Goal: Browse casually: Explore the website without a specific task or goal

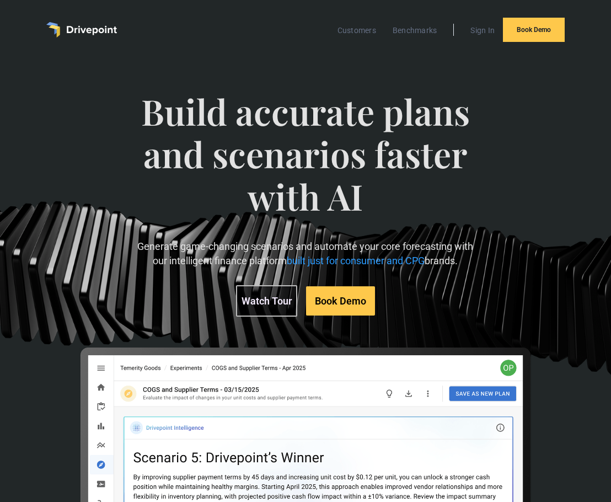
click at [358, 180] on span "Build accurate plans and scenarios faster with AI" at bounding box center [306, 164] width 340 height 149
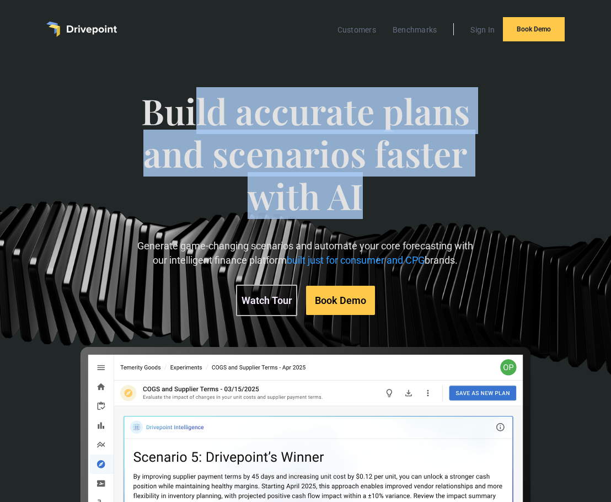
drag, startPoint x: 361, startPoint y: 183, endPoint x: 198, endPoint y: 104, distance: 181.3
click at [198, 104] on span "Build accurate plans and scenarios faster with AI" at bounding box center [306, 164] width 340 height 149
drag, startPoint x: 198, startPoint y: 104, endPoint x: 178, endPoint y: 105, distance: 20.4
click at [197, 104] on span "Build accurate plans and scenarios faster with AI" at bounding box center [306, 164] width 340 height 149
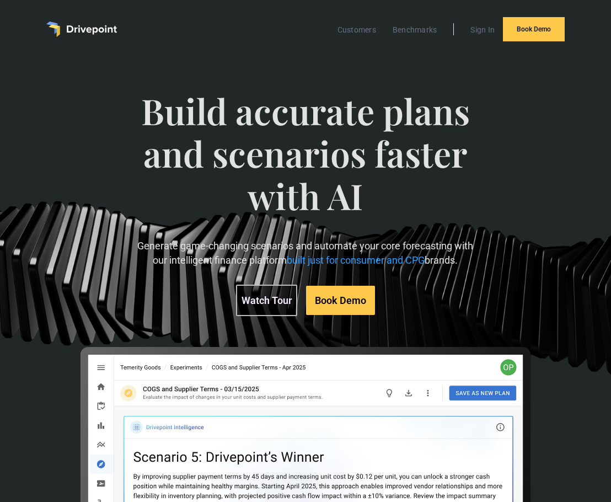
click at [159, 115] on span "Build accurate plans and scenarios faster with AI" at bounding box center [306, 164] width 340 height 149
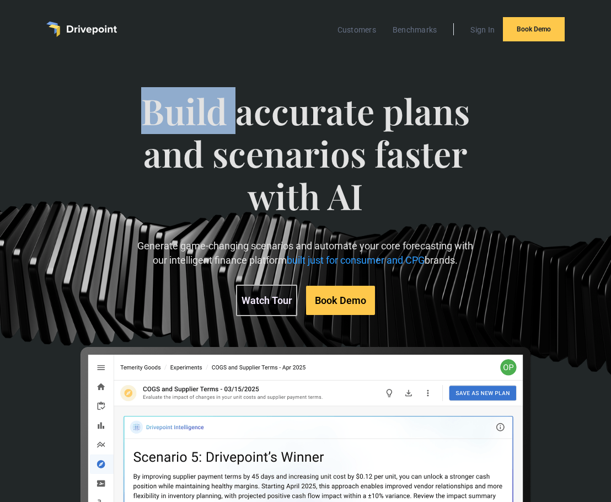
drag, startPoint x: 147, startPoint y: 113, endPoint x: 360, endPoint y: 189, distance: 226.3
click at [340, 187] on span "Build accurate plans and scenarios faster with AI" at bounding box center [306, 164] width 340 height 149
click at [360, 189] on span "Build accurate plans and scenarios faster with AI" at bounding box center [306, 164] width 340 height 149
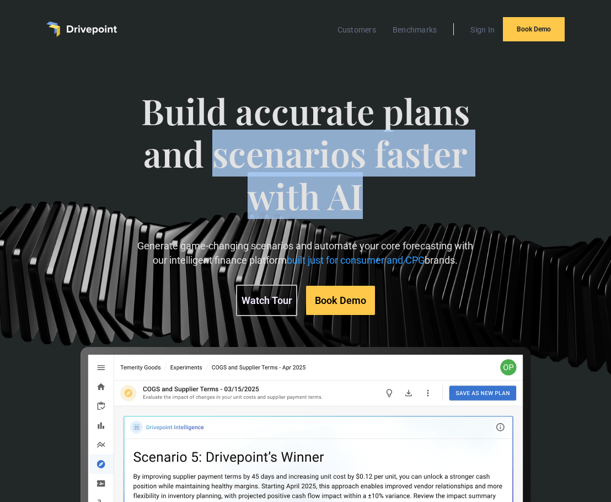
drag, startPoint x: 362, startPoint y: 193, endPoint x: 214, endPoint y: 138, distance: 158.1
click at [215, 139] on span "Build accurate plans and scenarios faster with AI" at bounding box center [306, 164] width 340 height 149
click at [214, 138] on span "Build accurate plans and scenarios faster with AI" at bounding box center [306, 164] width 340 height 149
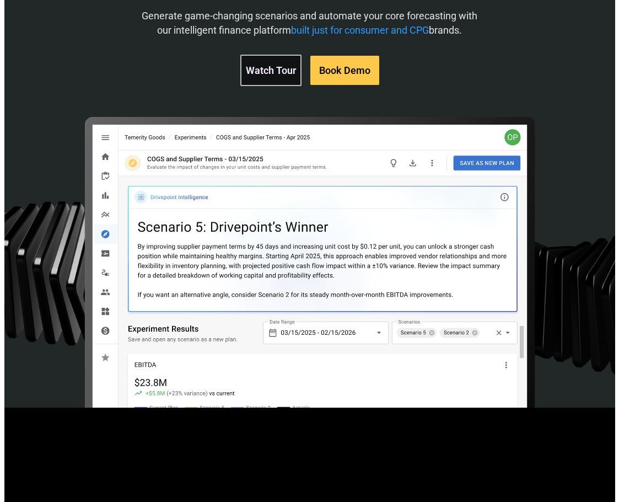
scroll to position [387, 0]
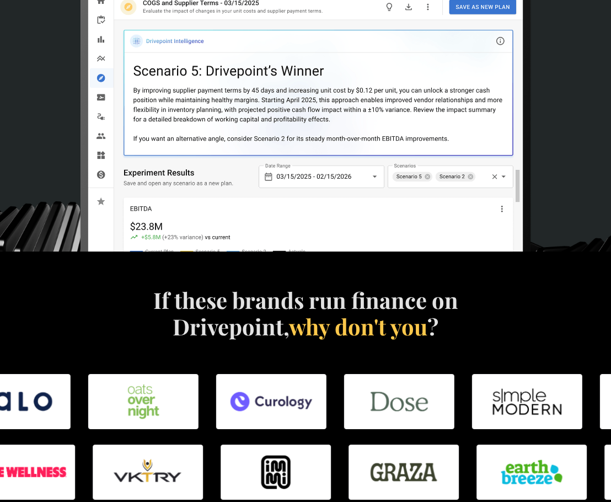
select select "**"
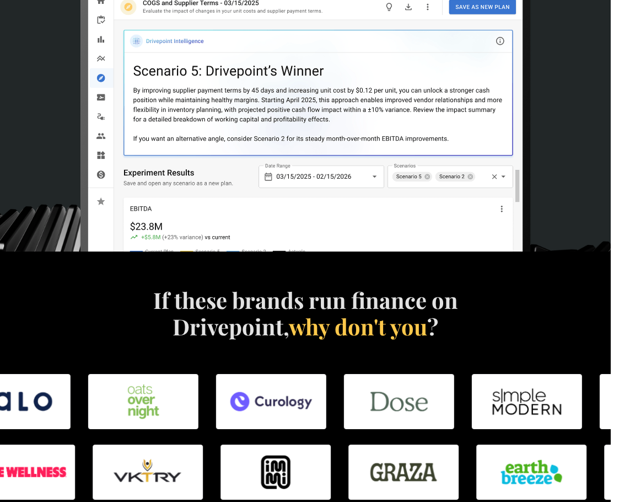
scroll to position [496, 0]
